Goal: Check status: Check status

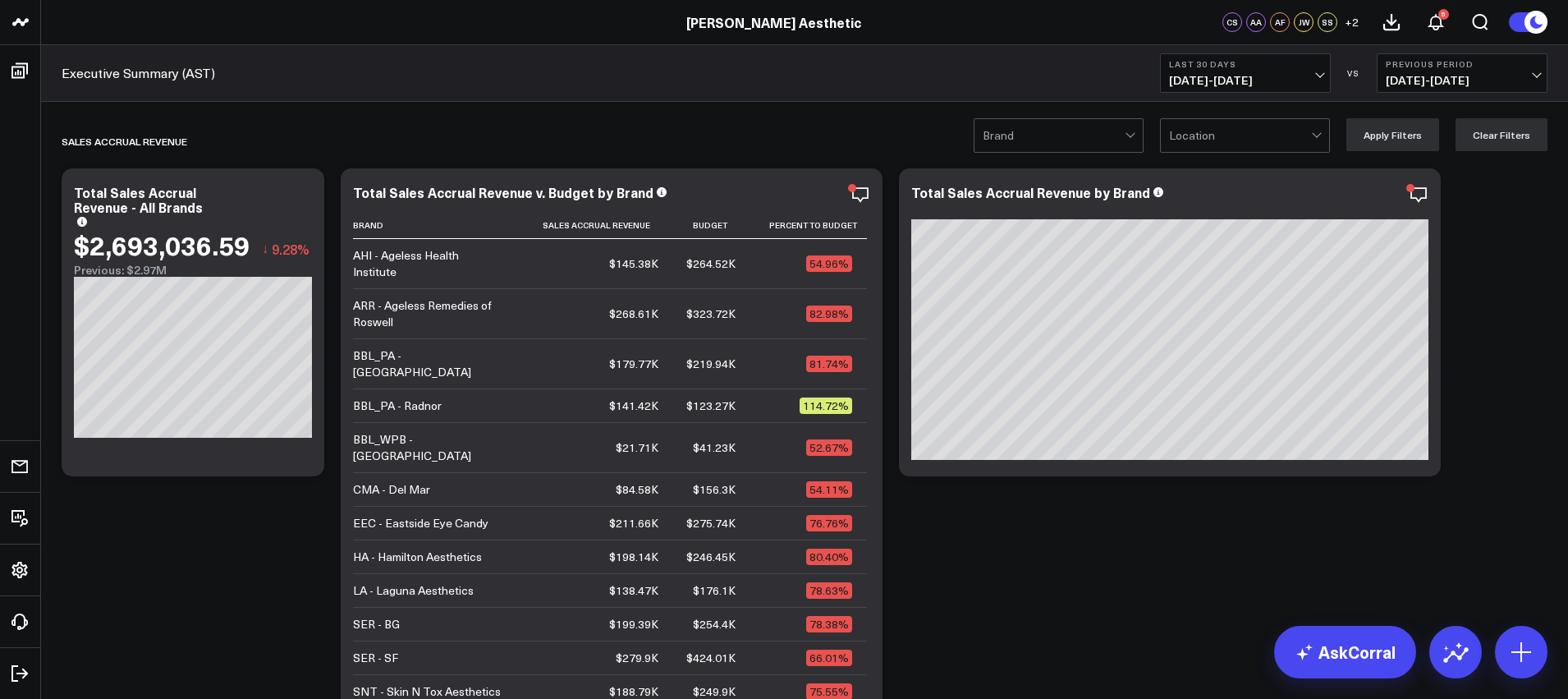
click at [1235, 74] on span "[DATE] - [DATE]" at bounding box center [1245, 81] width 153 height 13
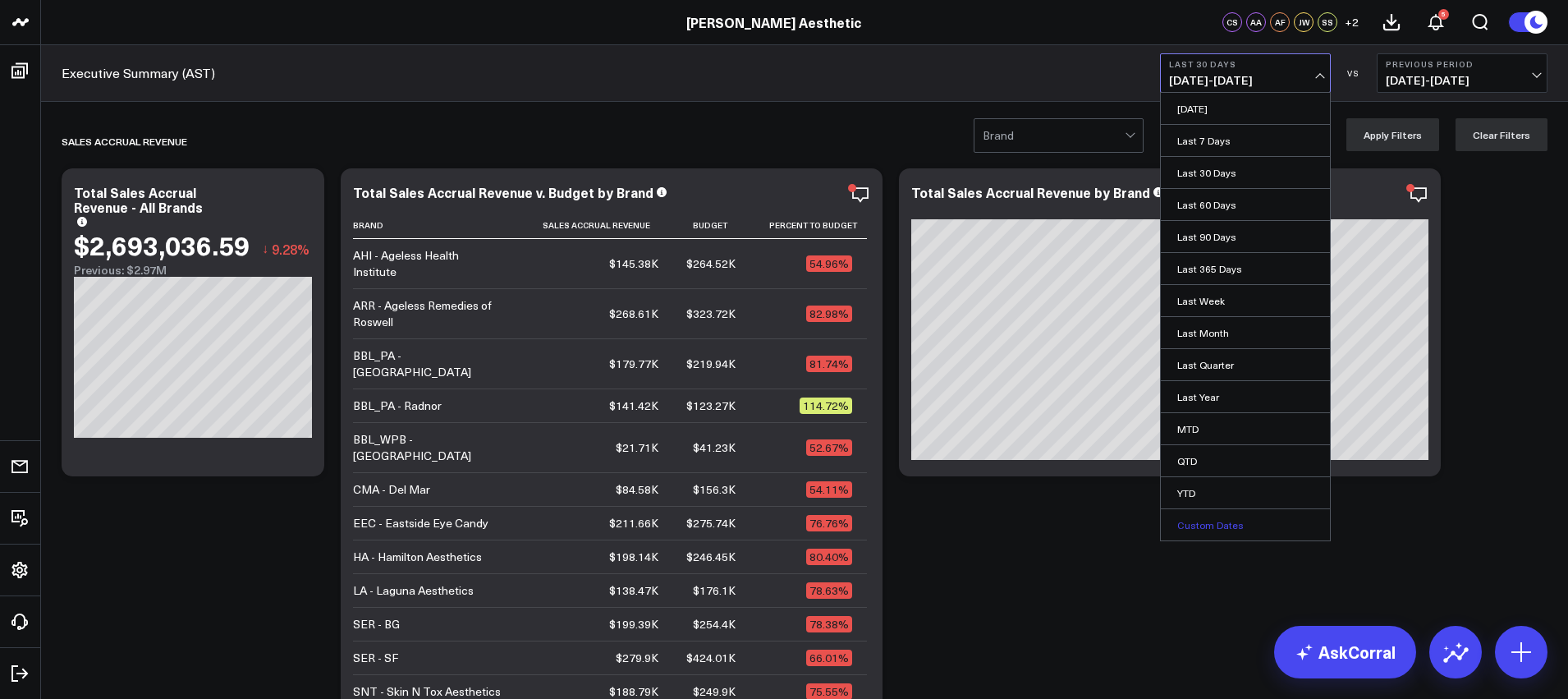
click at [1196, 525] on link "Custom Dates" at bounding box center [1245, 524] width 169 height 31
select select "9"
select select "2025"
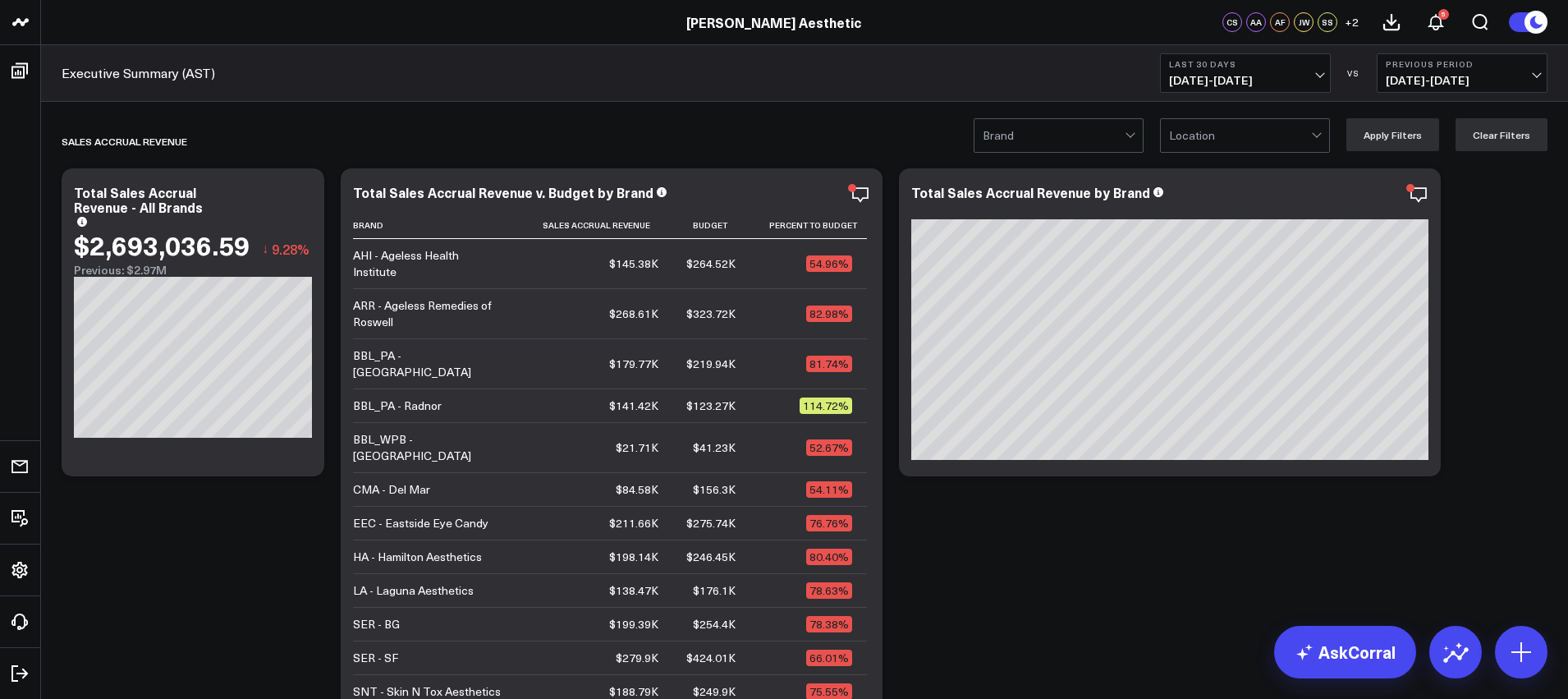
click at [1260, 66] on b "Last 30 Days" at bounding box center [1245, 64] width 153 height 9
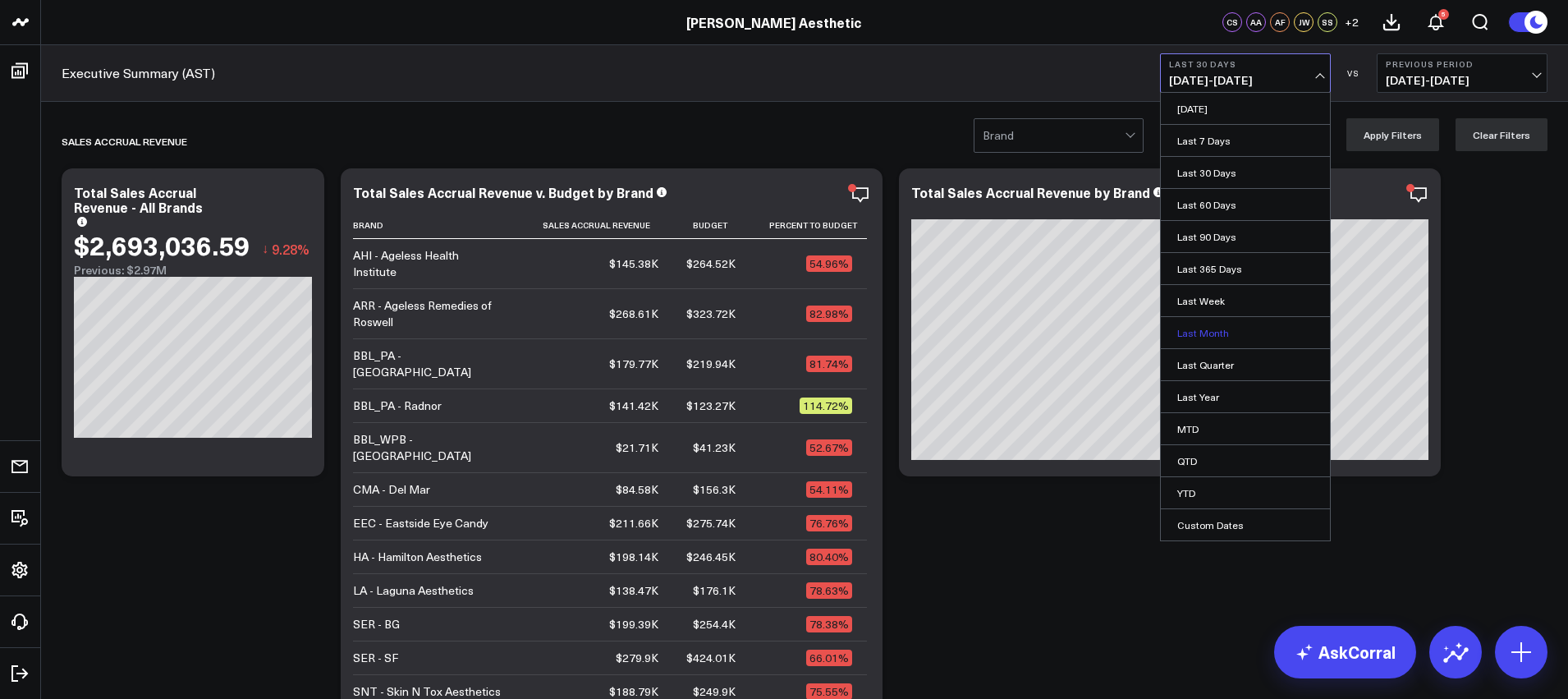
click at [1210, 329] on link "Last Month" at bounding box center [1245, 332] width 169 height 31
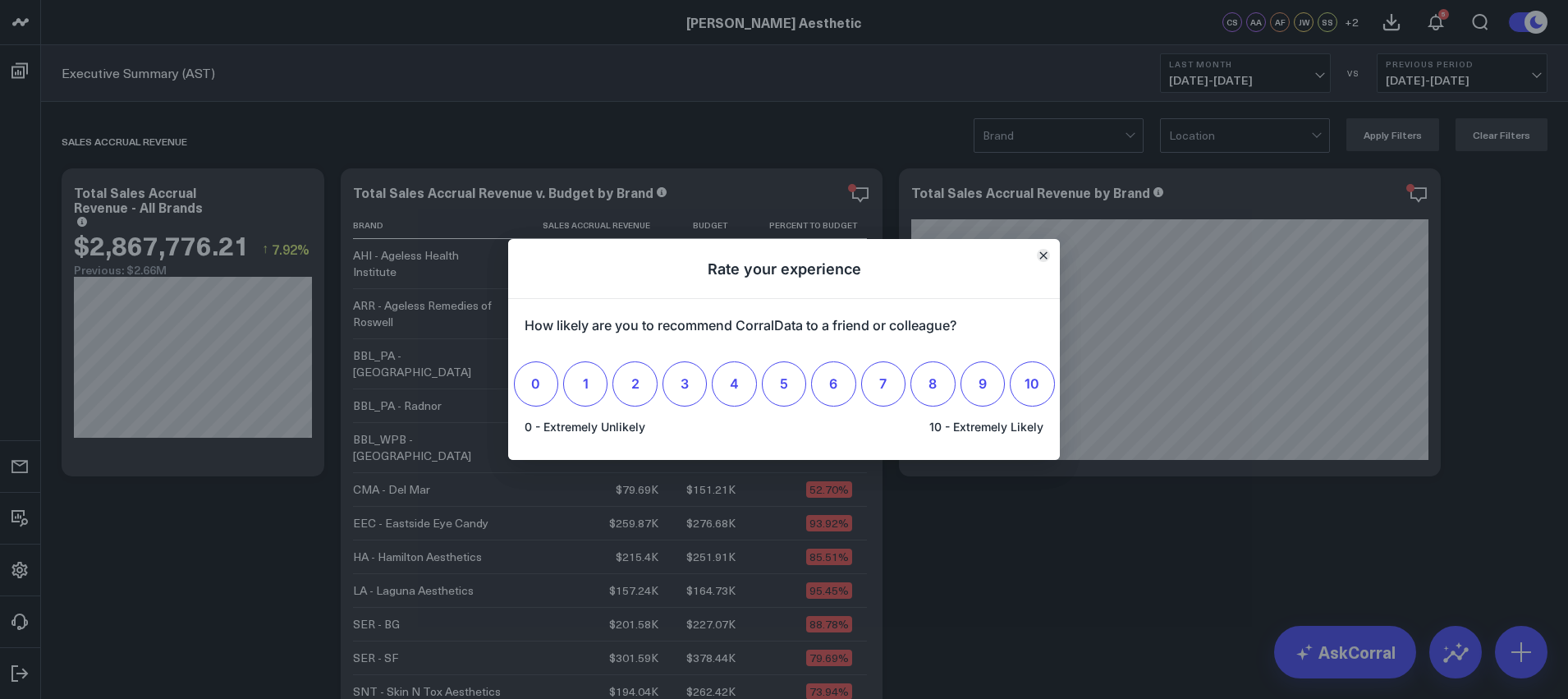
click at [1042, 256] on icon "Close" at bounding box center [1042, 255] width 7 height 7
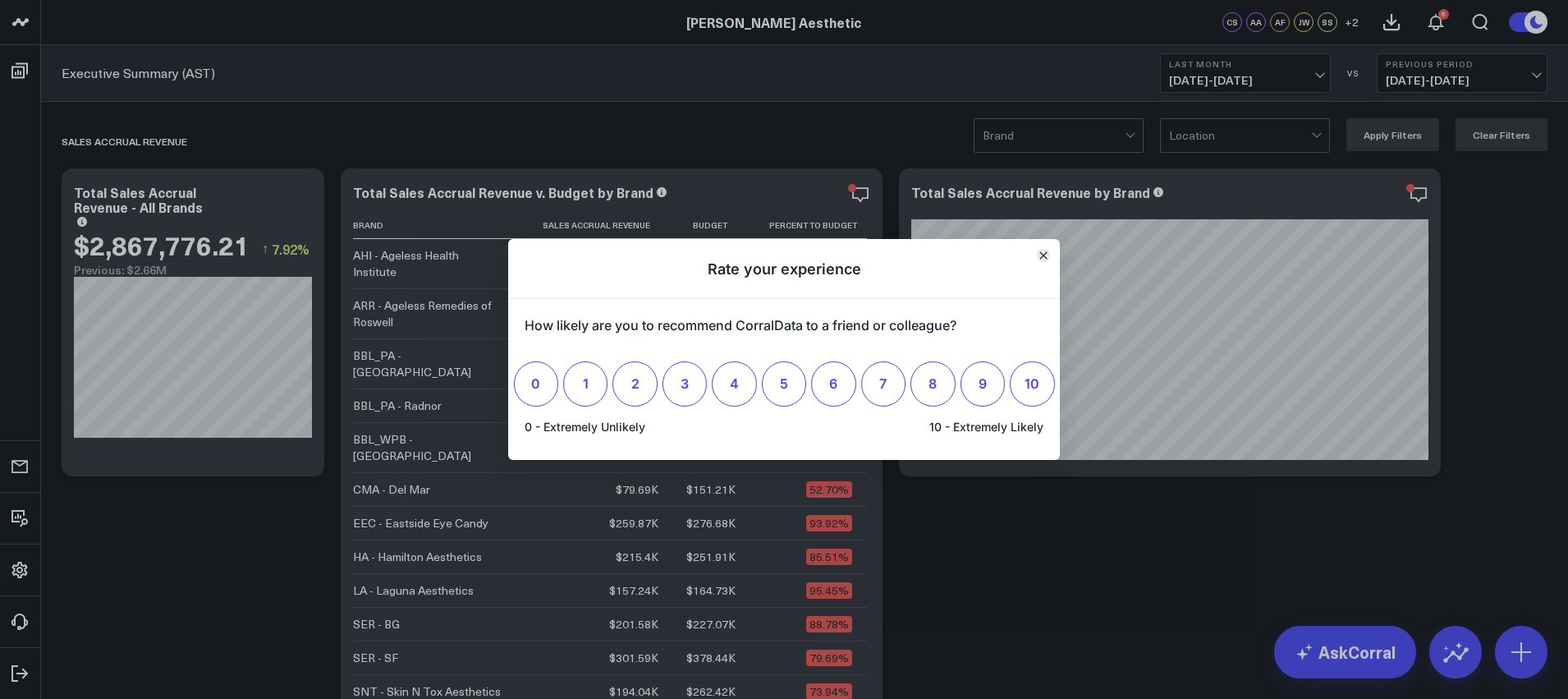
click at [1045, 256] on icon "Close" at bounding box center [1043, 255] width 8 height 8
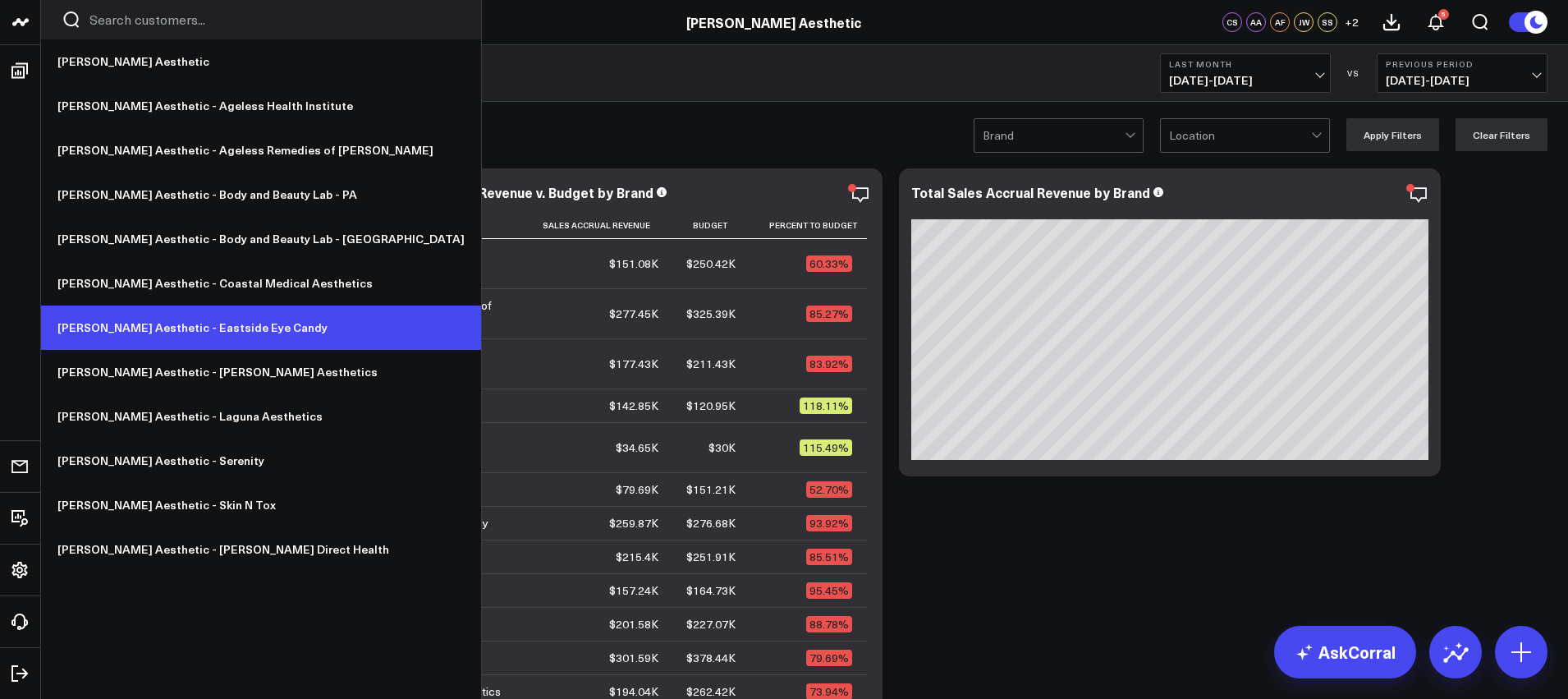
click at [220, 315] on link "[PERSON_NAME] Aesthetic - Eastside Eye Candy" at bounding box center [261, 327] width 440 height 44
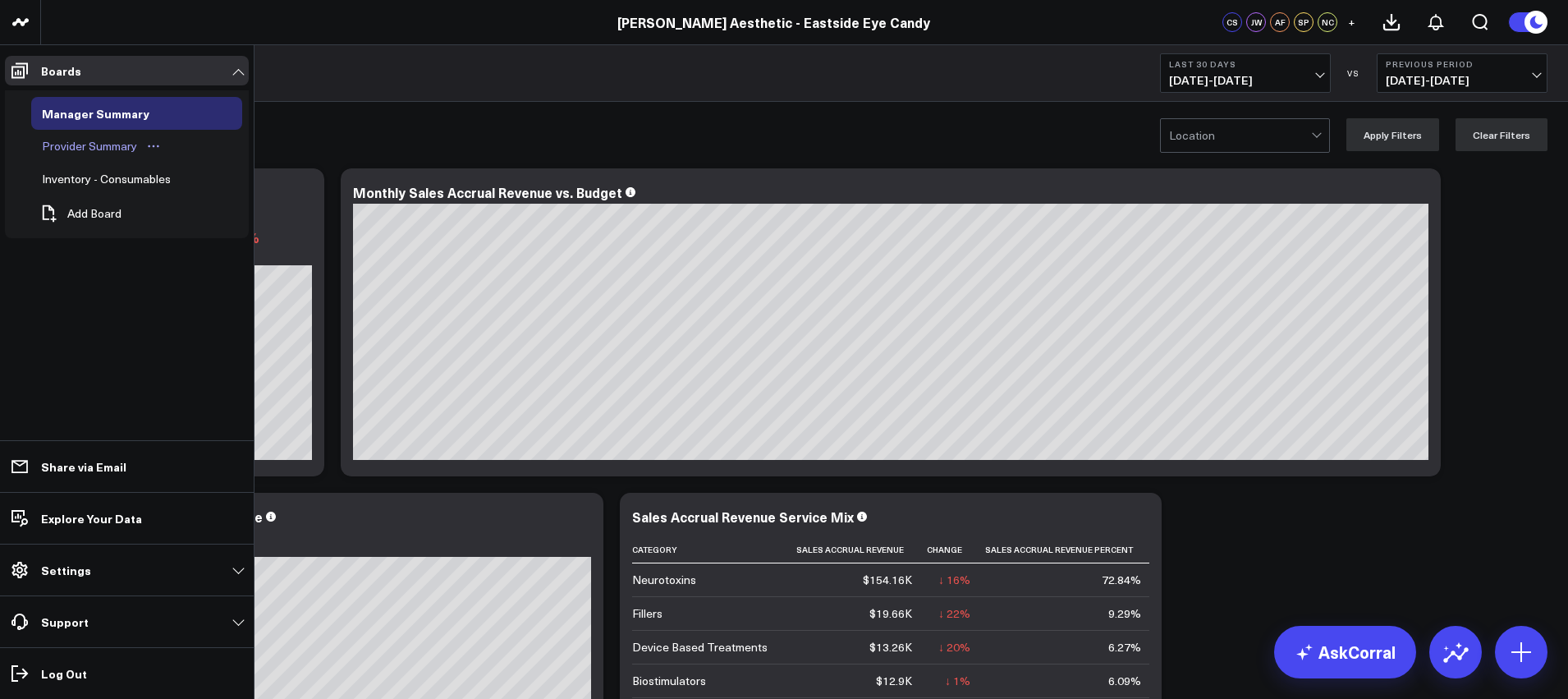
click at [81, 147] on div "Provider Summary" at bounding box center [89, 146] width 103 height 20
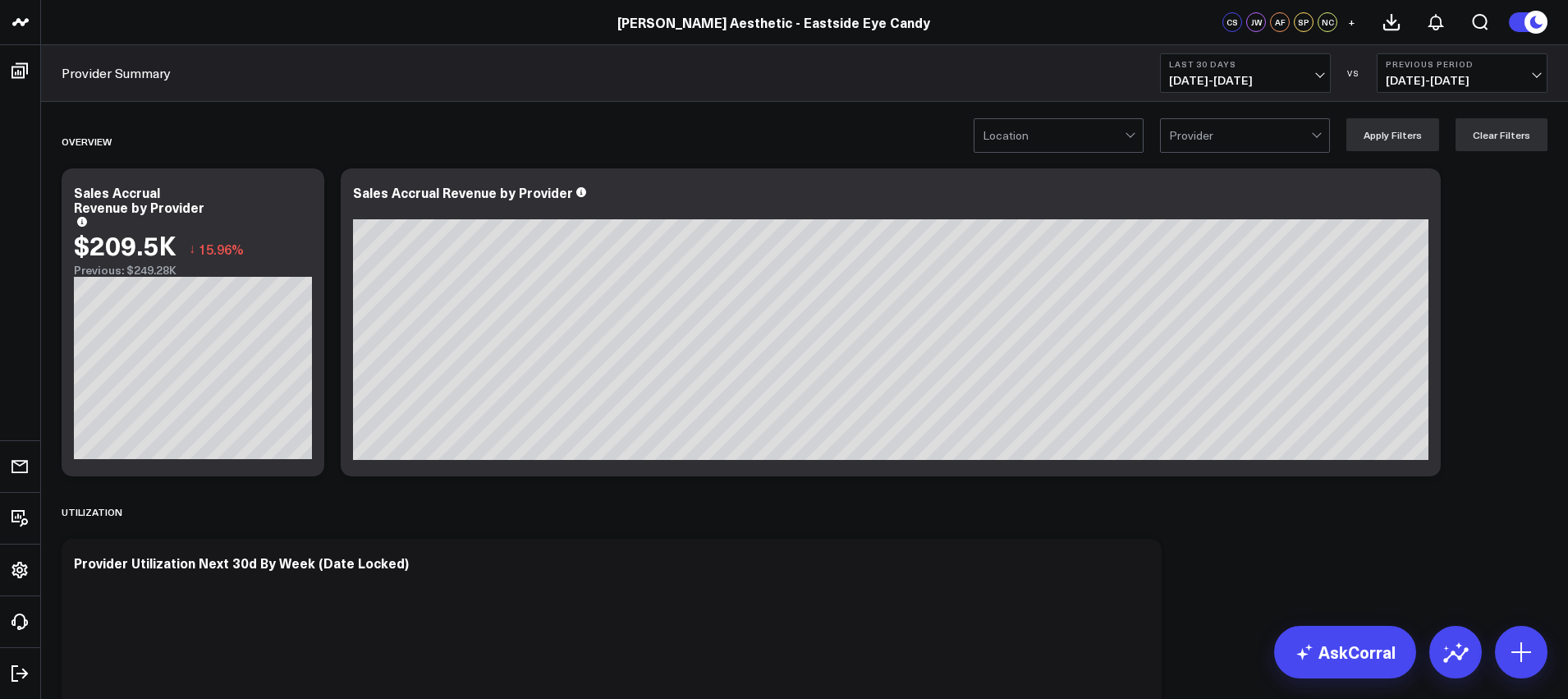
click at [1245, 84] on span "[DATE] - [DATE]" at bounding box center [1245, 81] width 153 height 13
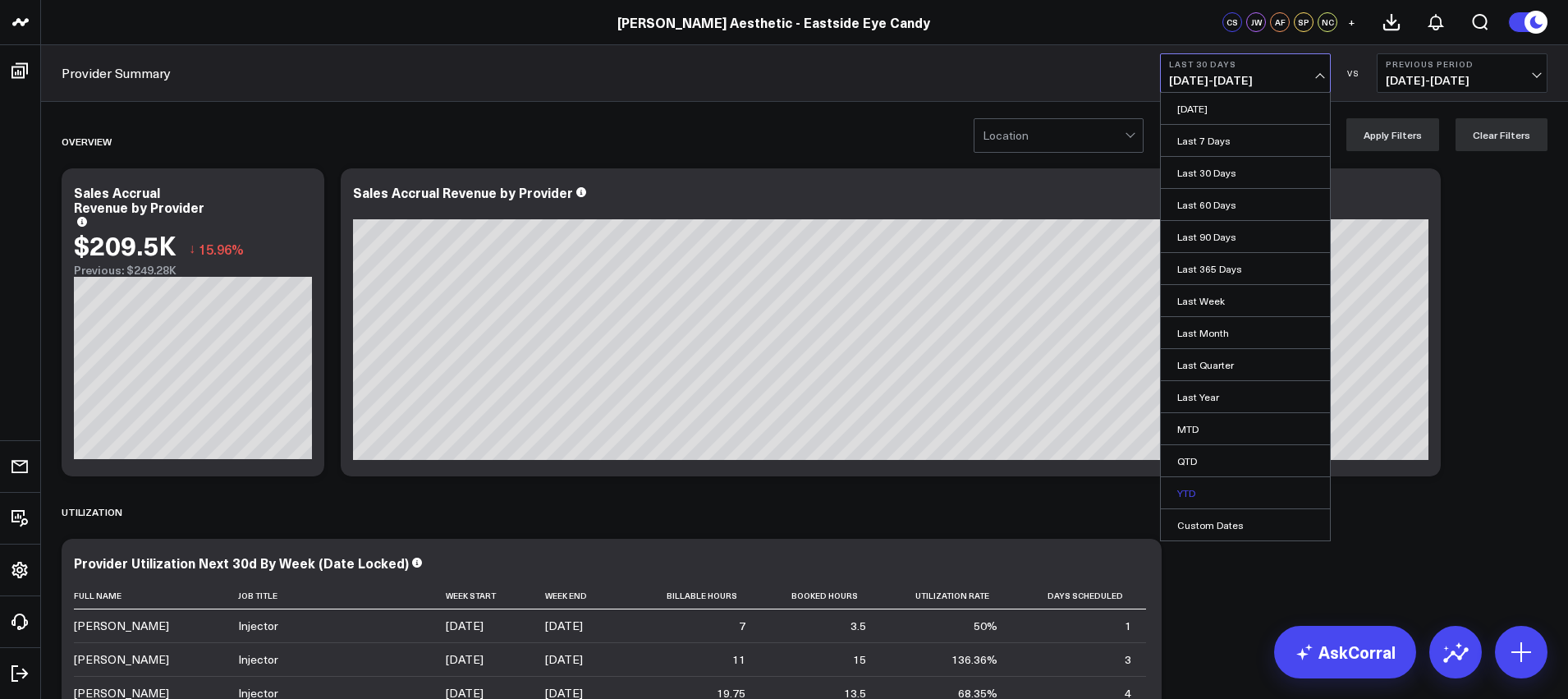
click at [1221, 488] on link "YTD" at bounding box center [1245, 492] width 169 height 31
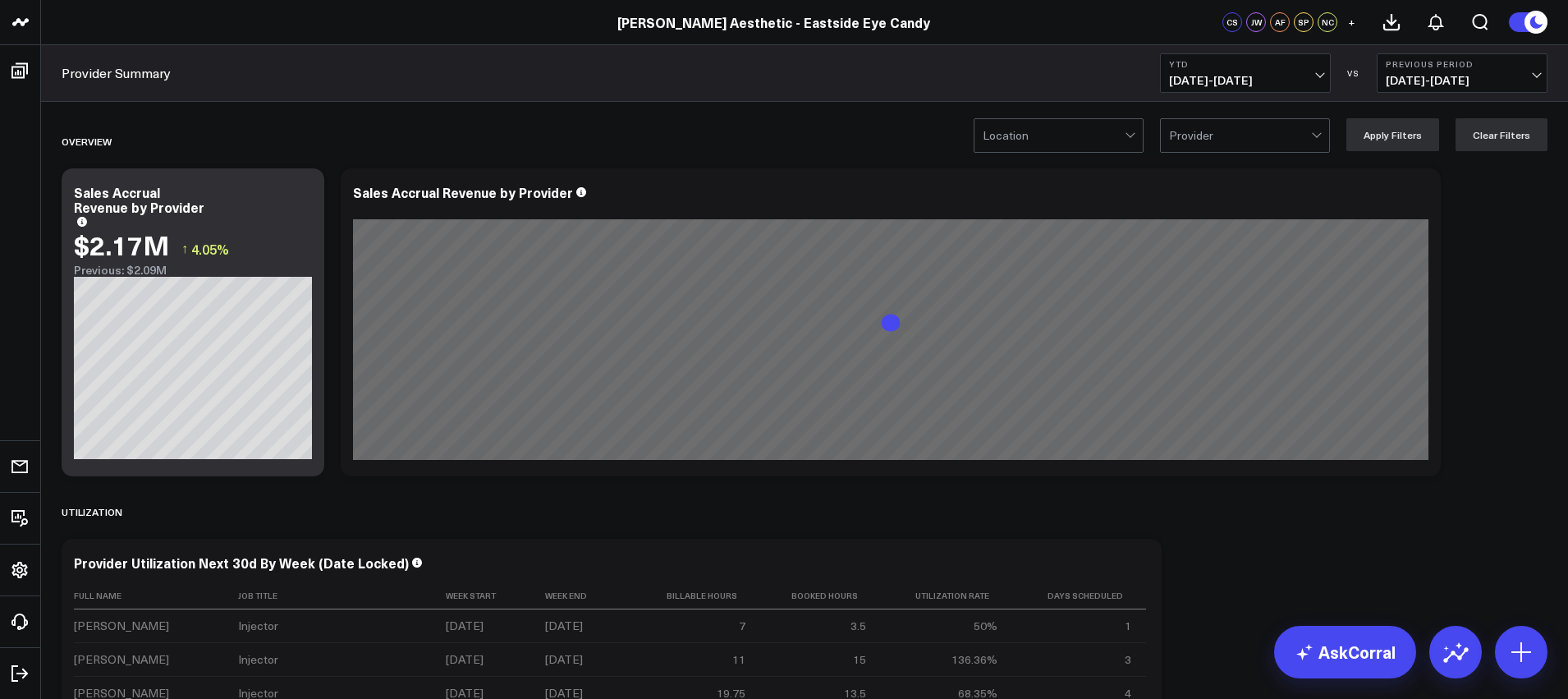
click at [1284, 75] on span "01/01/25 - 10/12/25" at bounding box center [1245, 81] width 153 height 13
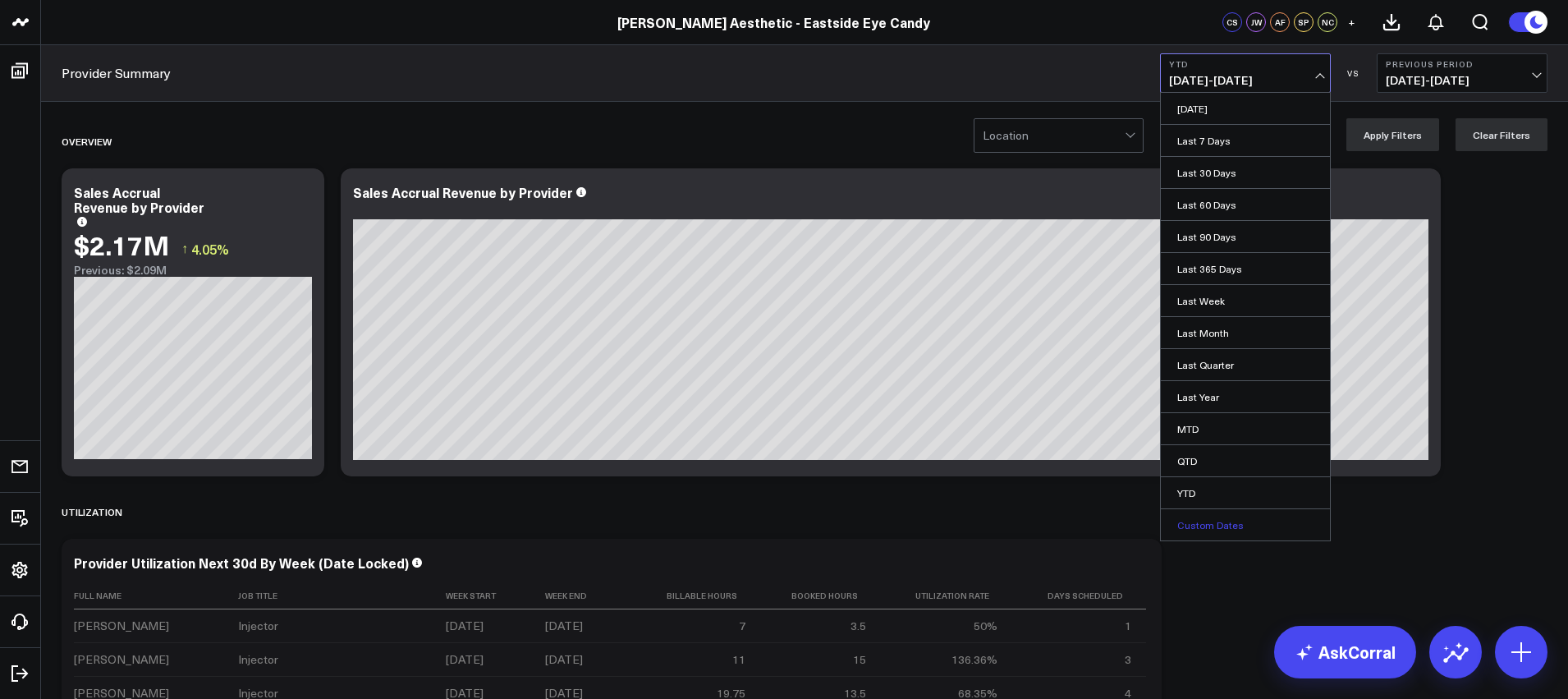
click at [1223, 528] on link "Custom Dates" at bounding box center [1245, 524] width 169 height 31
select select "9"
select select "2025"
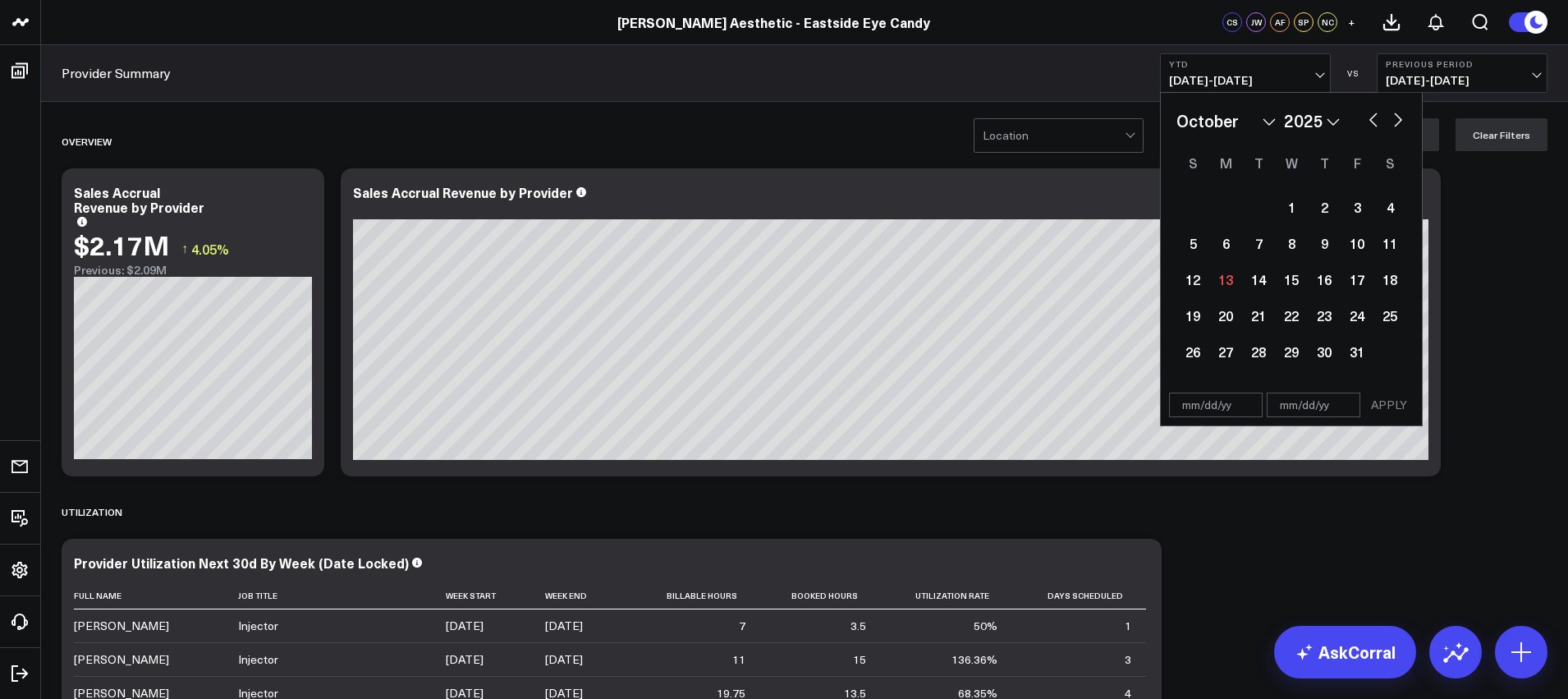
click at [1237, 127] on select "January February March April May June July August September October November De…" at bounding box center [1226, 120] width 100 height 24
select select "2025"
click at [1289, 211] on div "1" at bounding box center [1290, 207] width 33 height 33
type input "01/01/25"
select select "2025"
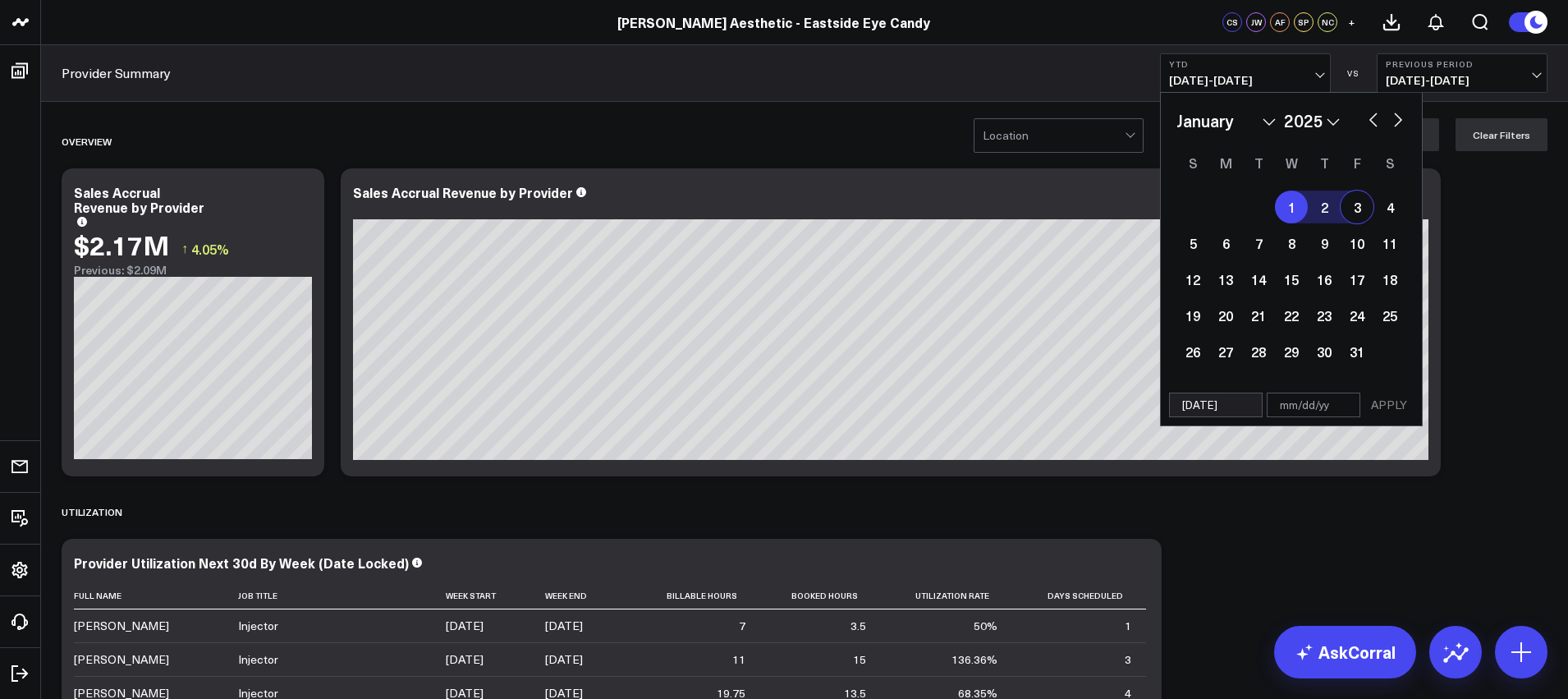
click at [1403, 122] on button "button" at bounding box center [1397, 117] width 16 height 20
select select "1"
select select "2025"
click at [1400, 125] on button "button" at bounding box center [1397, 117] width 16 height 20
select select "2"
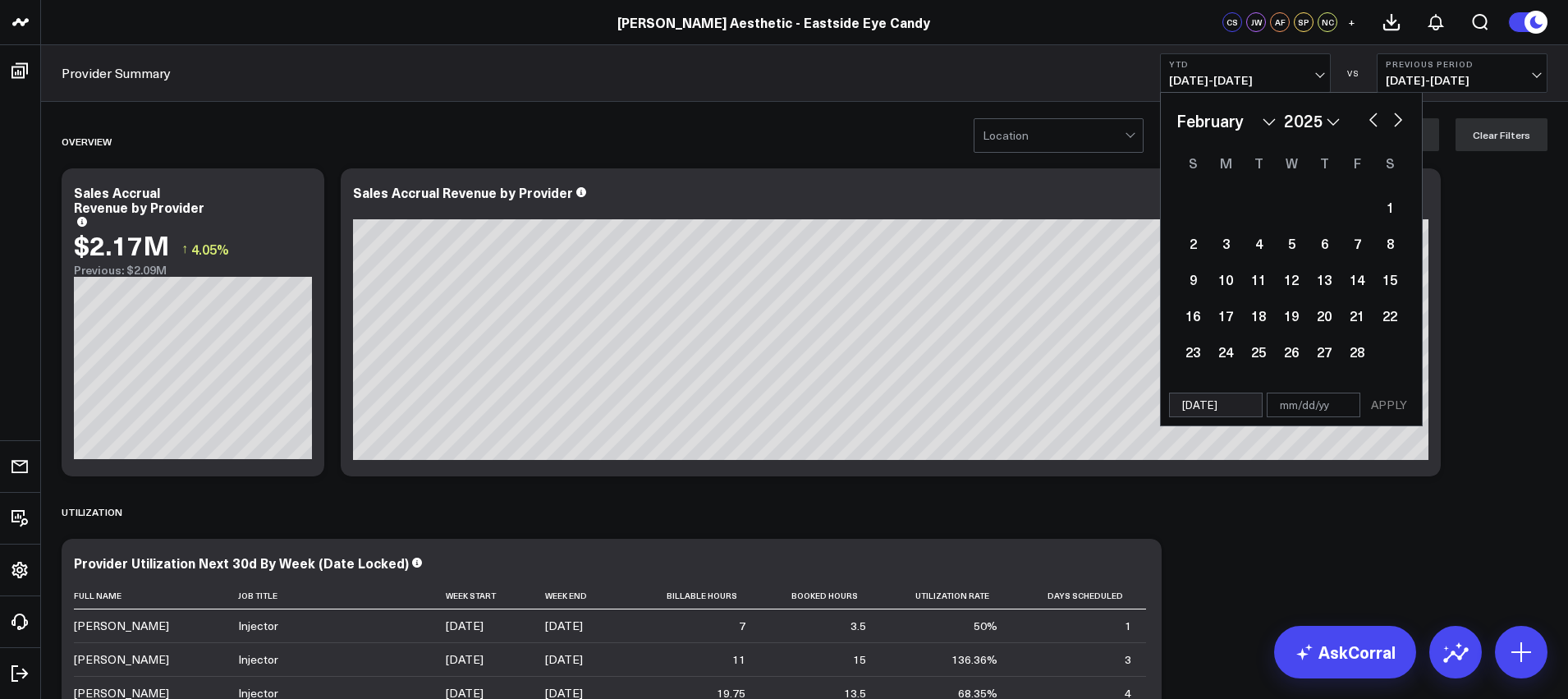
select select "2025"
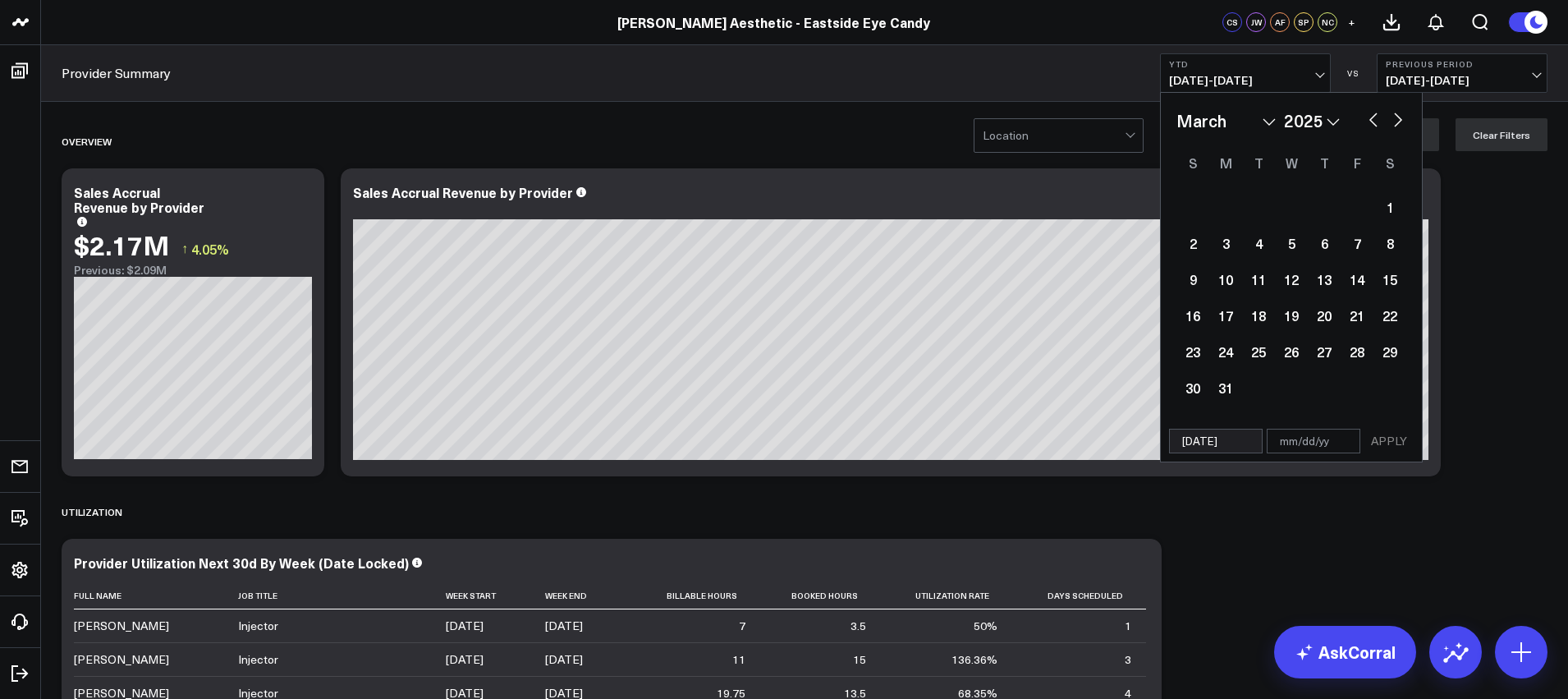
click at [1400, 125] on button "button" at bounding box center [1397, 117] width 16 height 20
select select "3"
select select "2025"
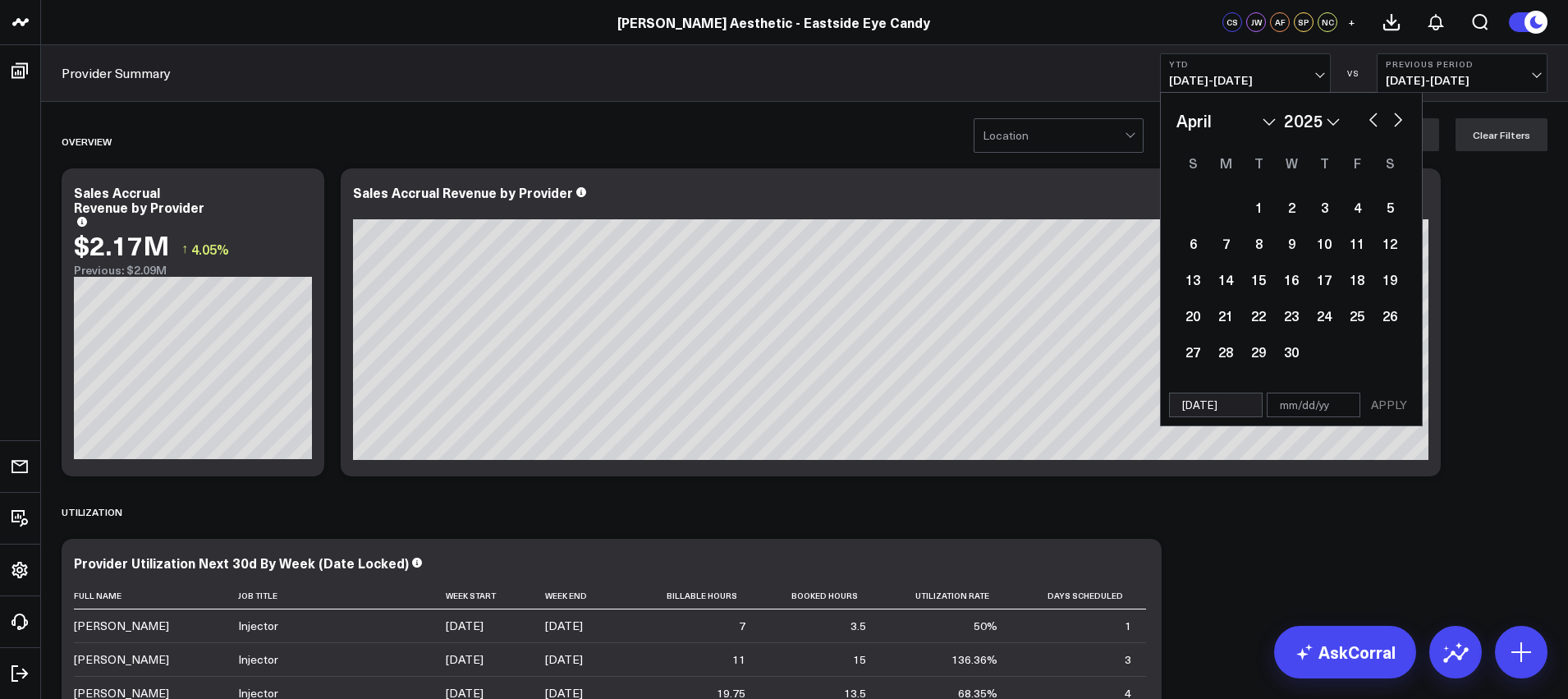
click at [1400, 125] on button "button" at bounding box center [1397, 117] width 16 height 20
select select "4"
select select "2025"
click at [1400, 125] on button "button" at bounding box center [1397, 117] width 16 height 20
select select "5"
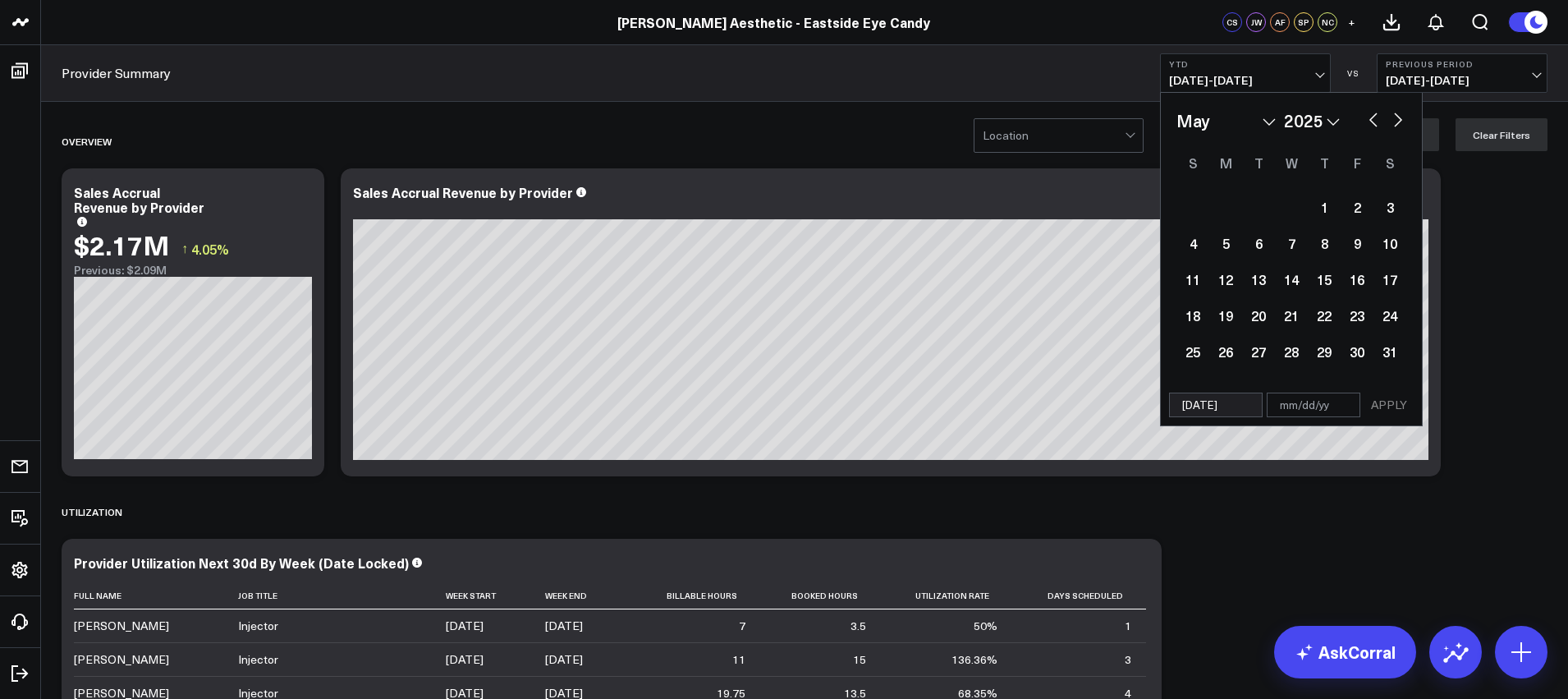
select select "2025"
click at [1400, 125] on button "button" at bounding box center [1397, 117] width 16 height 20
select select "6"
select select "2025"
click at [1400, 125] on button "button" at bounding box center [1397, 117] width 16 height 20
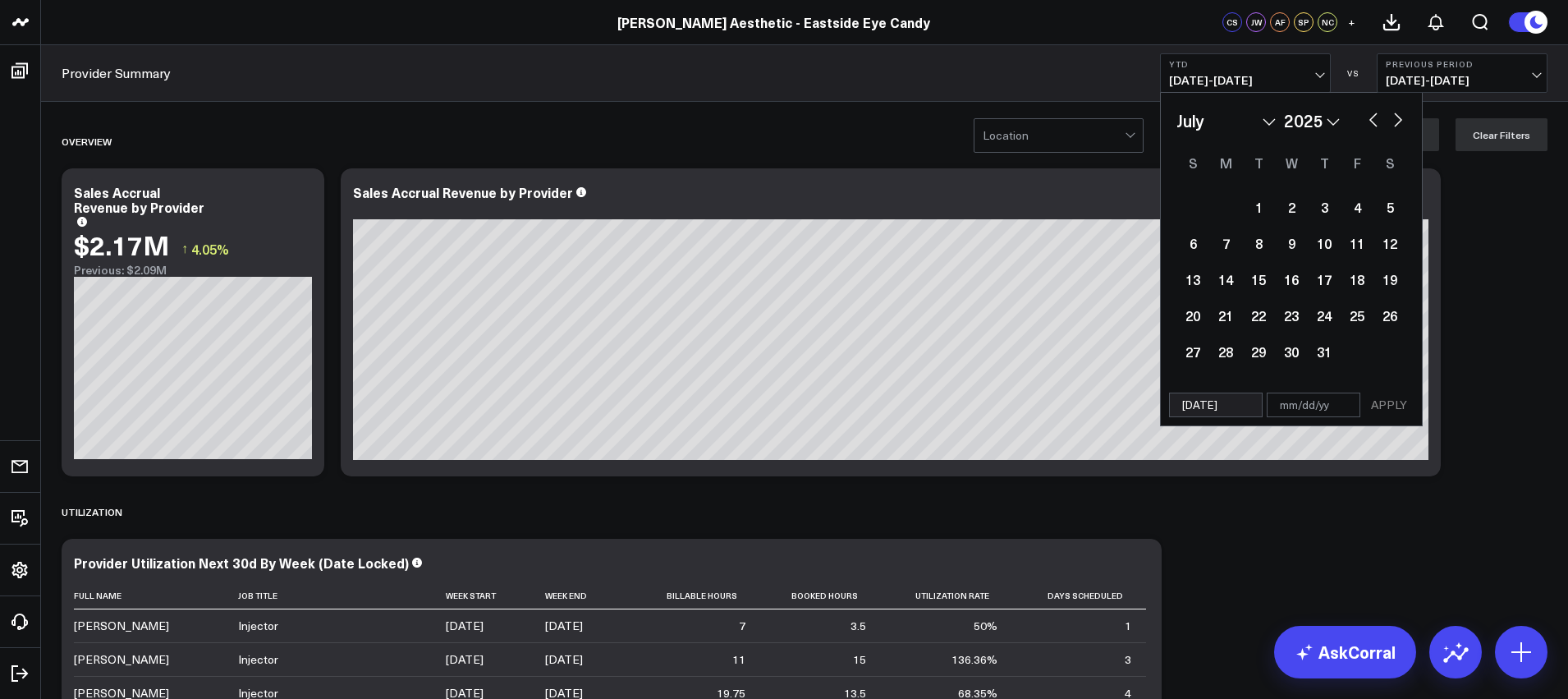
select select "7"
select select "2025"
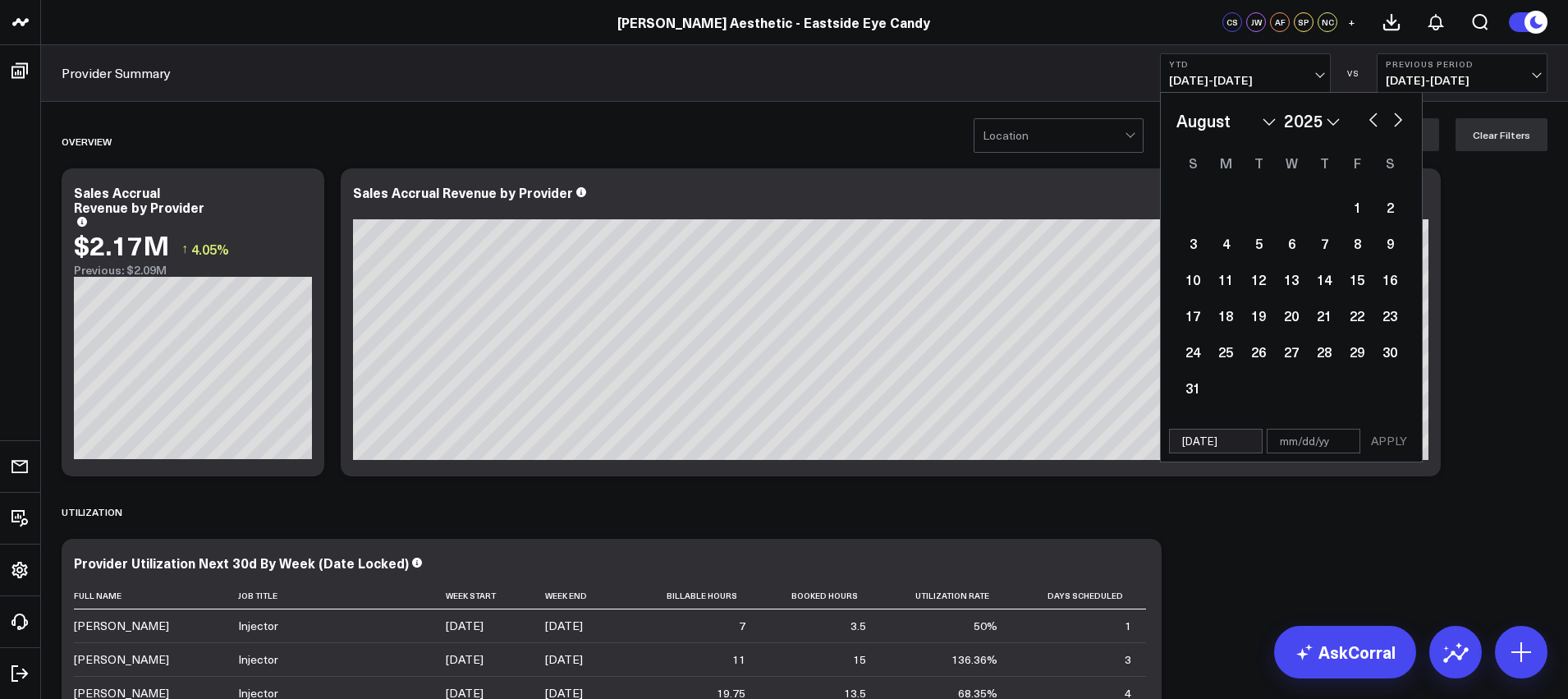
click at [1400, 125] on button "button" at bounding box center [1397, 117] width 16 height 20
select select "8"
select select "2025"
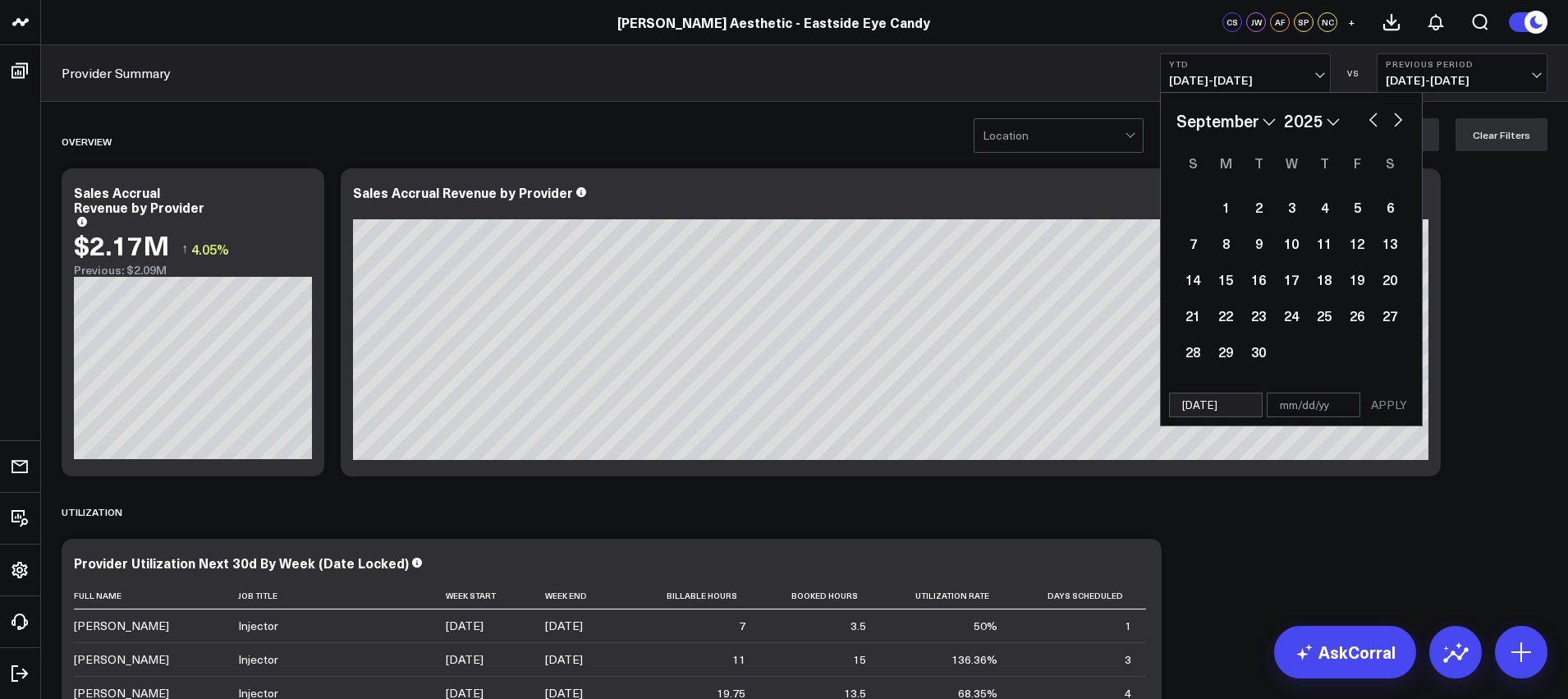
click at [1400, 125] on button "button" at bounding box center [1397, 117] width 16 height 20
select select "9"
select select "2025"
click at [1357, 205] on div "3" at bounding box center [1356, 207] width 33 height 33
type input "10/03/25"
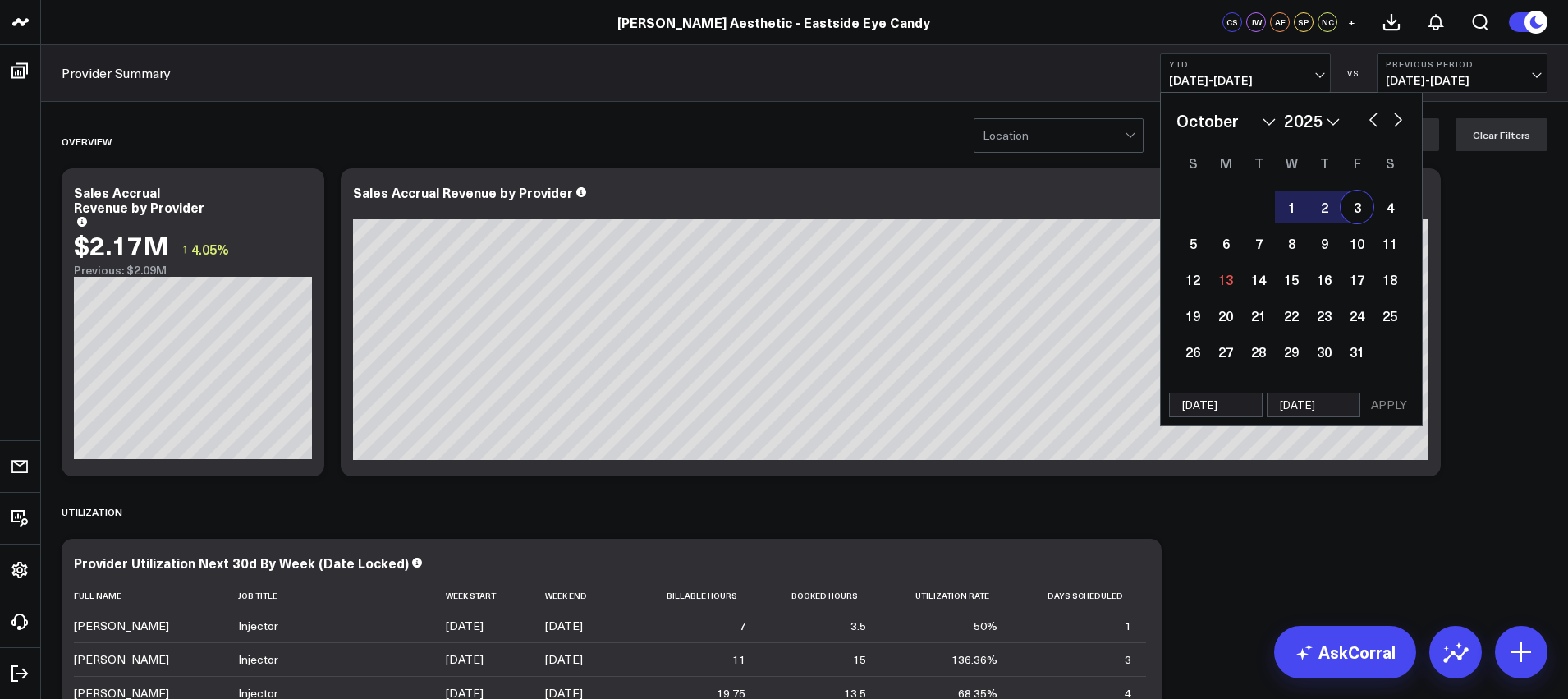
select select "9"
select select "2025"
click at [1386, 408] on button "APPLY" at bounding box center [1389, 405] width 49 height 24
